Goal: Information Seeking & Learning: Learn about a topic

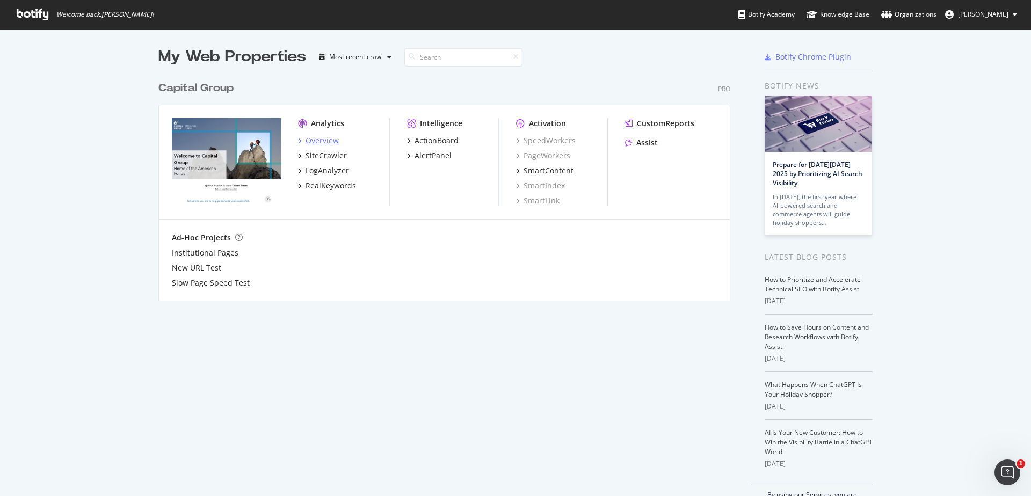
click at [322, 141] on div "Overview" at bounding box center [322, 140] width 33 height 11
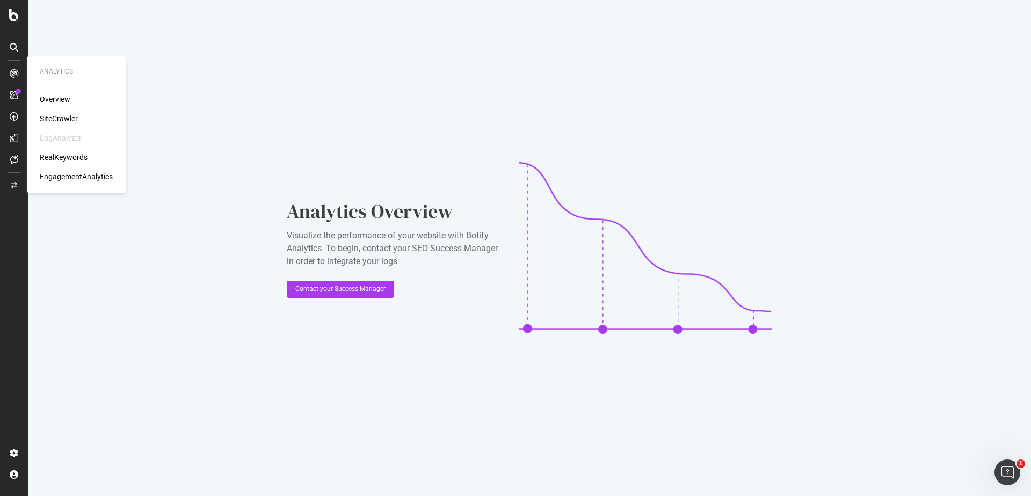
click at [53, 120] on div "SiteCrawler" at bounding box center [59, 118] width 38 height 11
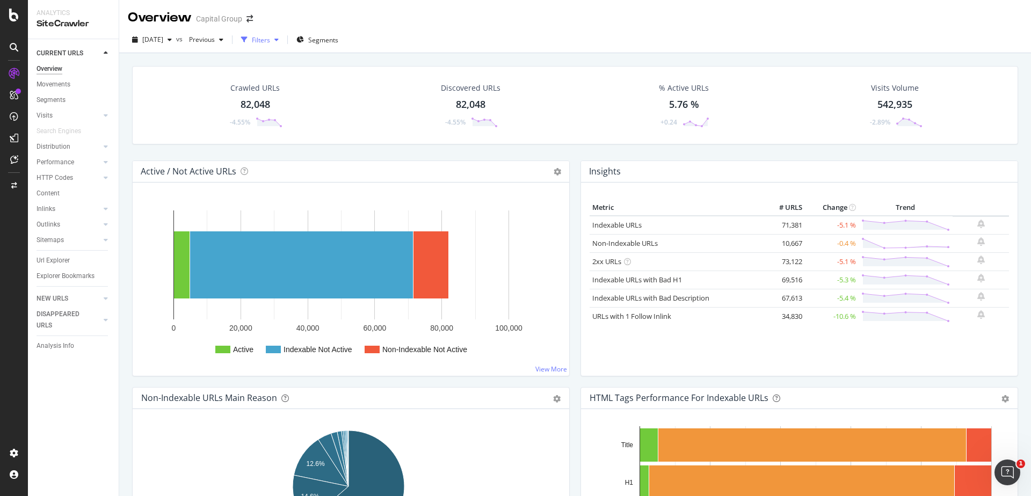
click at [279, 46] on div "Filters" at bounding box center [260, 40] width 46 height 16
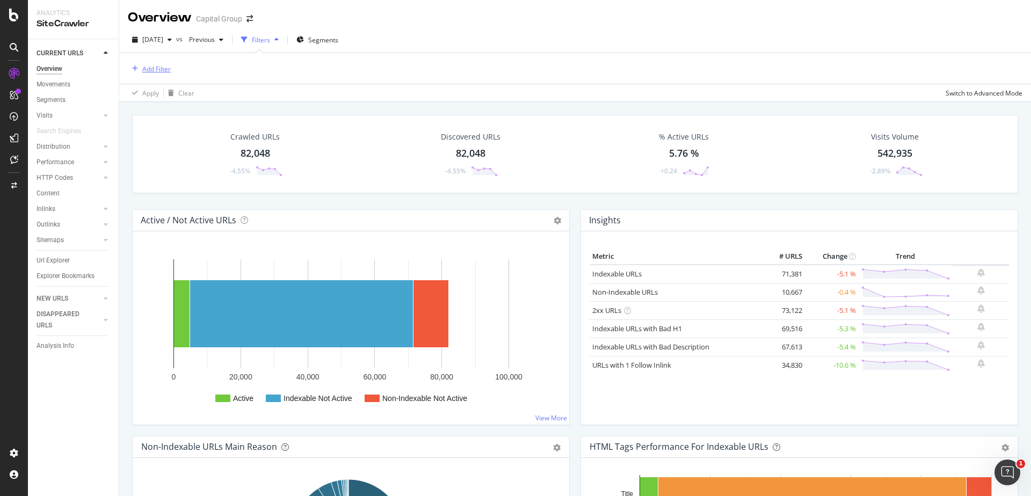
click at [153, 75] on div "Add Filter" at bounding box center [149, 69] width 43 height 12
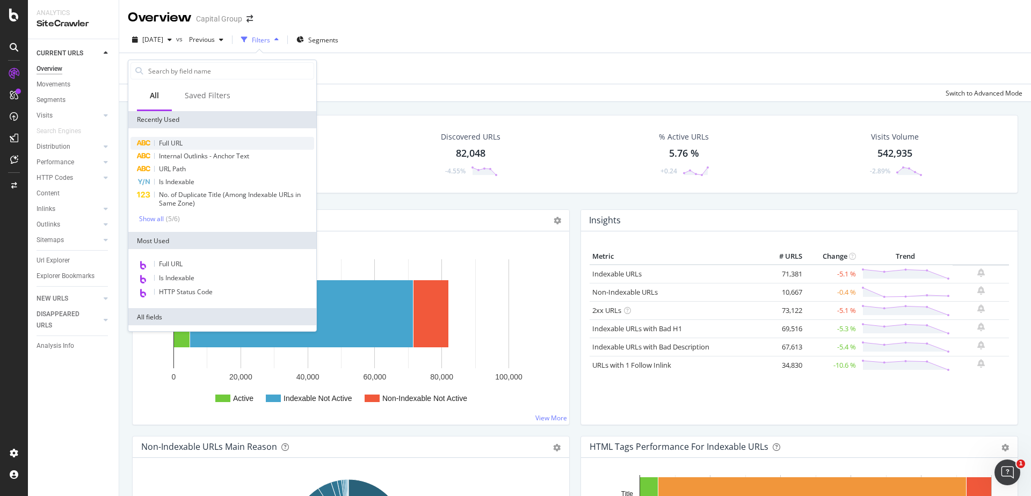
click at [191, 146] on div "Full URL" at bounding box center [223, 143] width 184 height 13
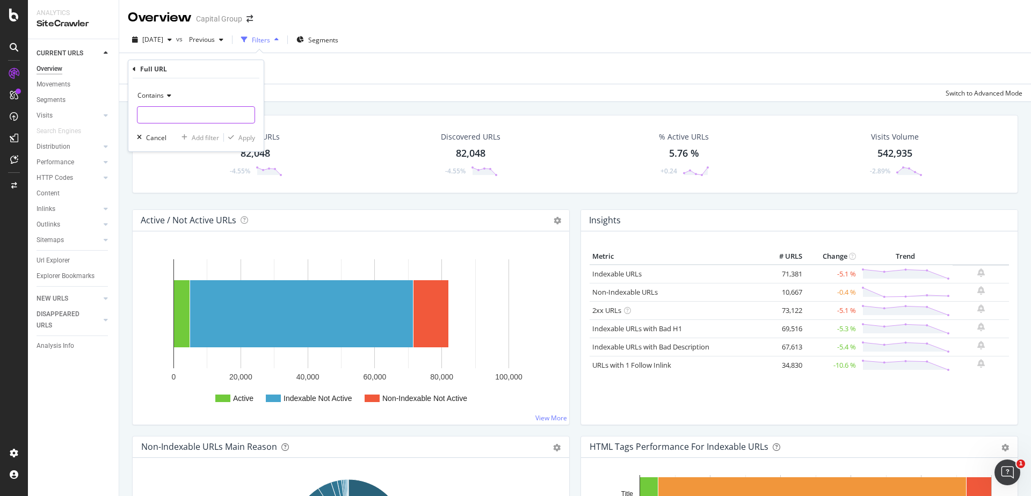
click at [195, 118] on input "text" at bounding box center [196, 114] width 117 height 17
paste input "[URL][DOMAIN_NAME]"
type input "[URL][DOMAIN_NAME]"
click at [246, 134] on div "Apply" at bounding box center [247, 137] width 17 height 9
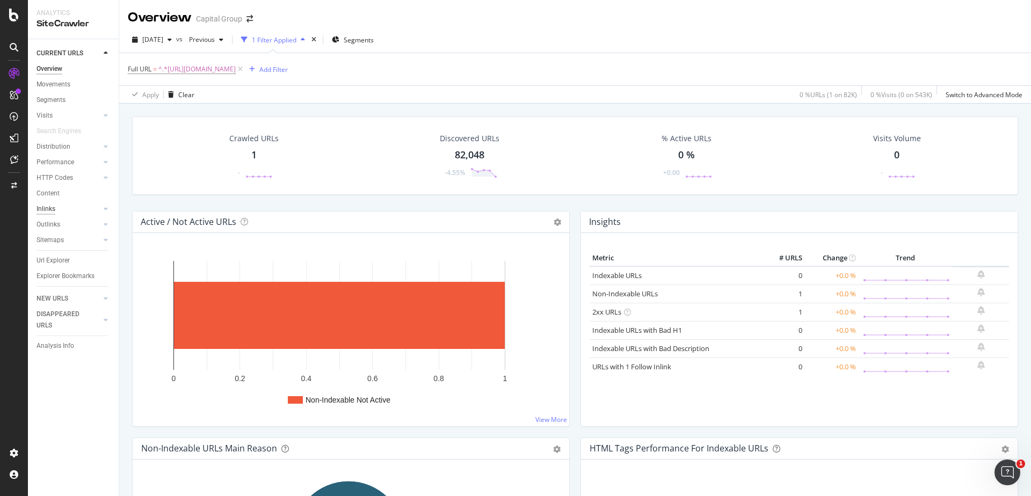
click at [44, 207] on div "Inlinks" at bounding box center [46, 209] width 19 height 11
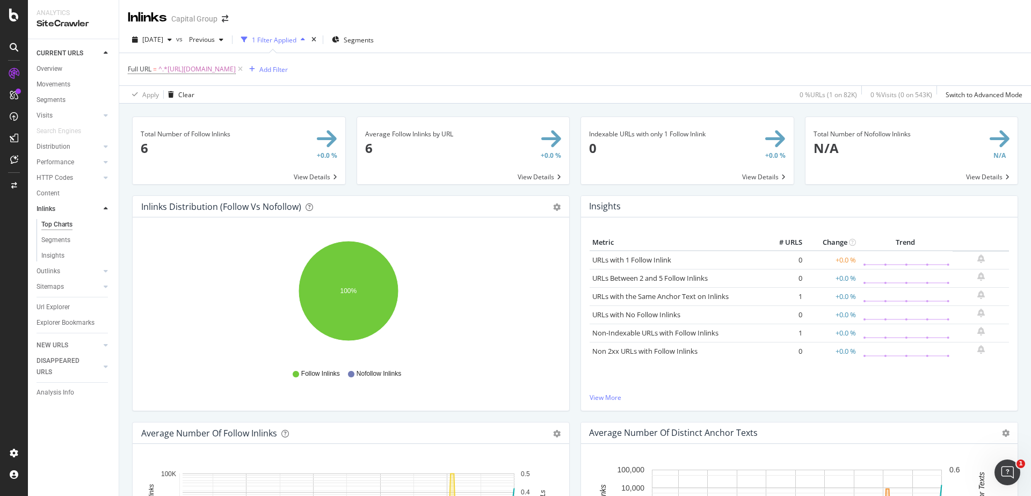
click at [322, 181] on span at bounding box center [239, 150] width 213 height 67
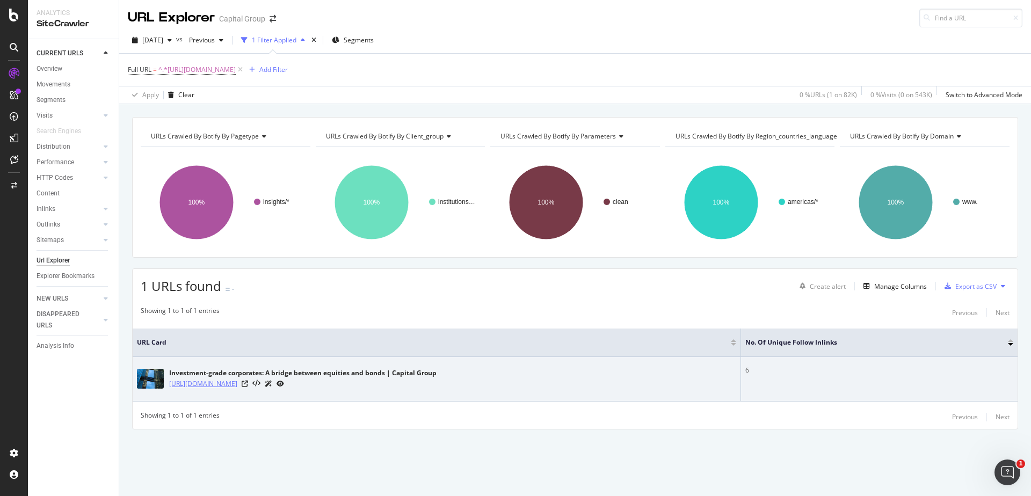
click at [237, 385] on link "[URL][DOMAIN_NAME]" at bounding box center [203, 384] width 68 height 11
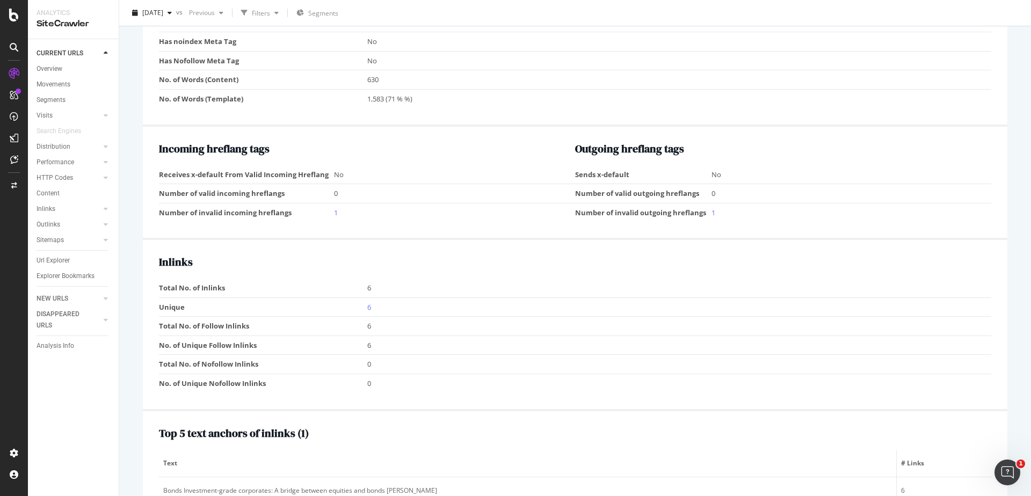
scroll to position [1067, 0]
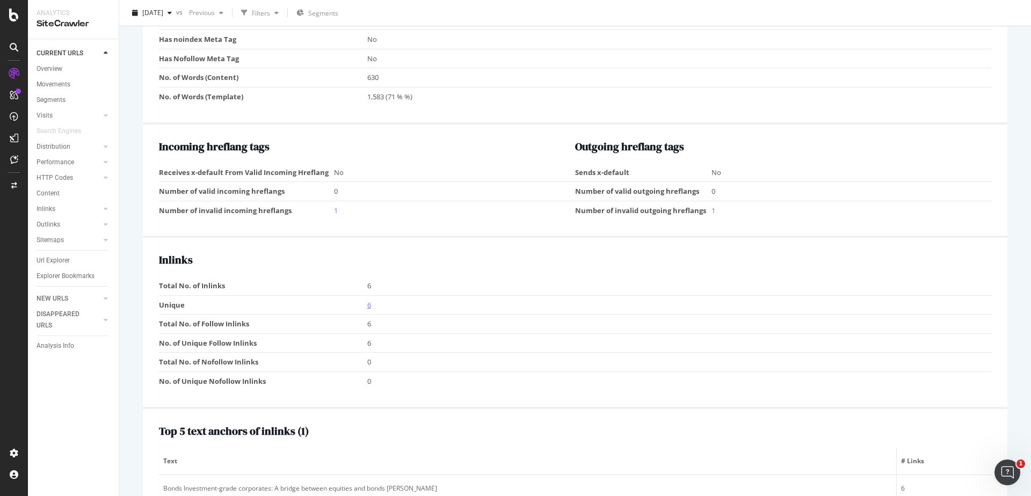
click at [368, 306] on link "6" at bounding box center [369, 305] width 4 height 10
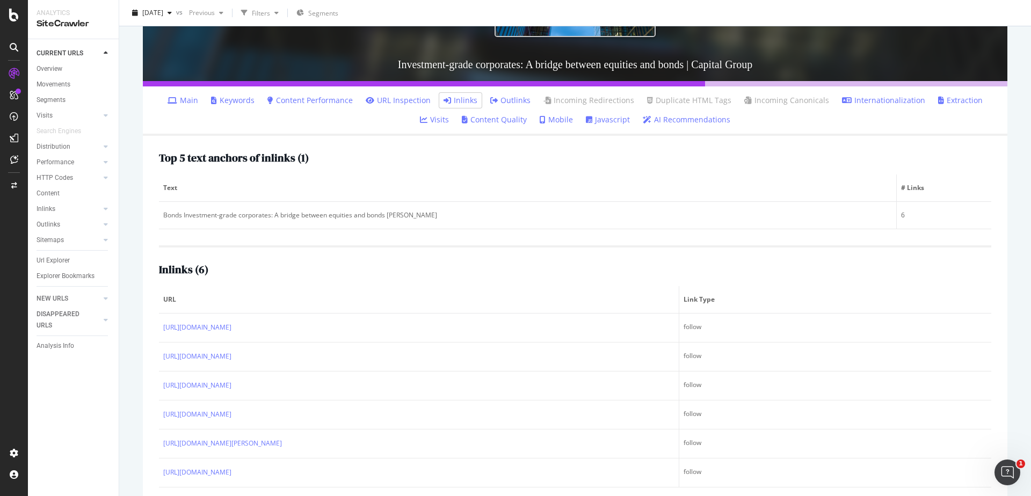
scroll to position [254, 0]
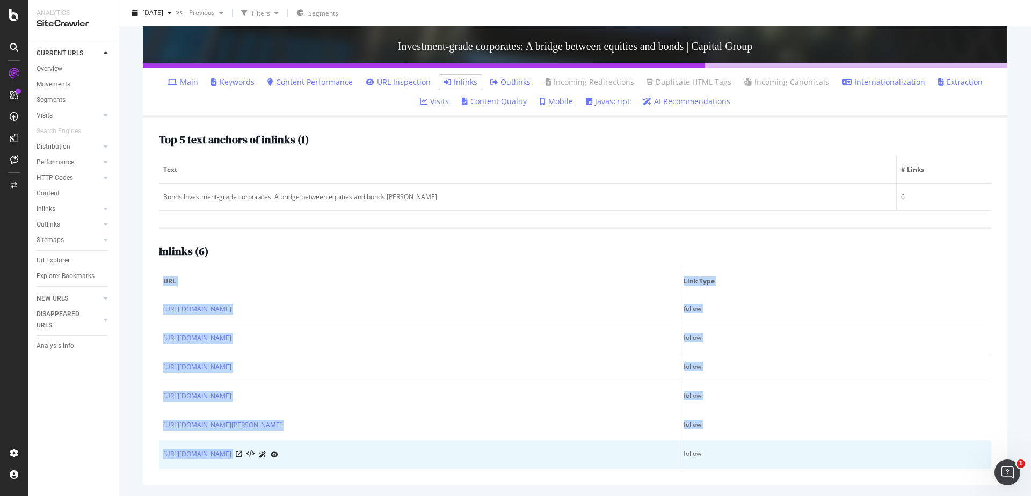
drag, startPoint x: 159, startPoint y: 299, endPoint x: 455, endPoint y: 463, distance: 338.6
click at [455, 463] on div "Top 5 text anchors of inlinks ( 1 ) Text # Links Bonds Investment-grade corpora…" at bounding box center [575, 302] width 865 height 368
copy table "URL Link Type https://www.capitalgroup.com/institutional/insights/topics/bonds.…"
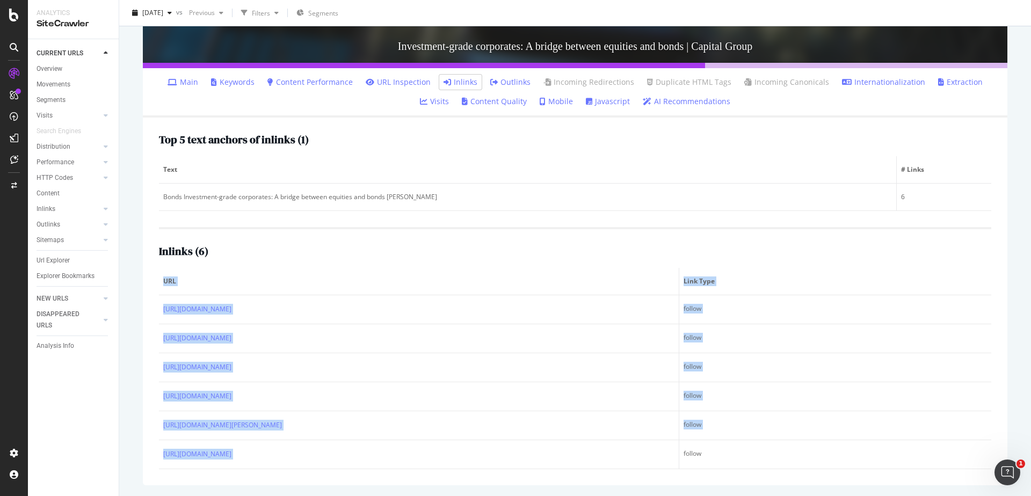
click at [262, 268] on th "URL" at bounding box center [419, 281] width 521 height 27
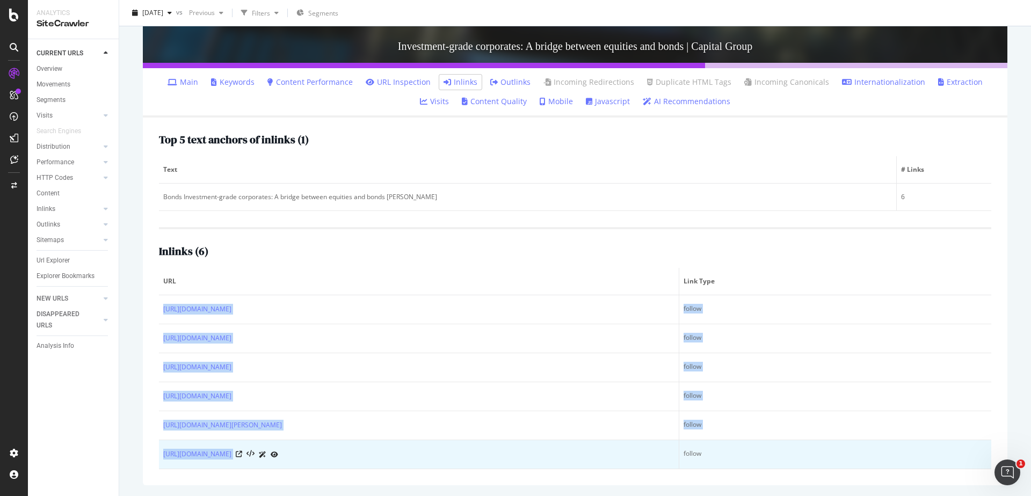
drag, startPoint x: 161, startPoint y: 311, endPoint x: 456, endPoint y: 463, distance: 331.6
click at [456, 463] on tbody "https://www.capitalgroup.com/institutional/insights/topics/bonds.html follow ht…" at bounding box center [575, 382] width 833 height 174
copy tbody "https://www.capitalgroup.com/institutional/insights/topics/bonds.html follow ht…"
